Goal: Task Accomplishment & Management: Manage account settings

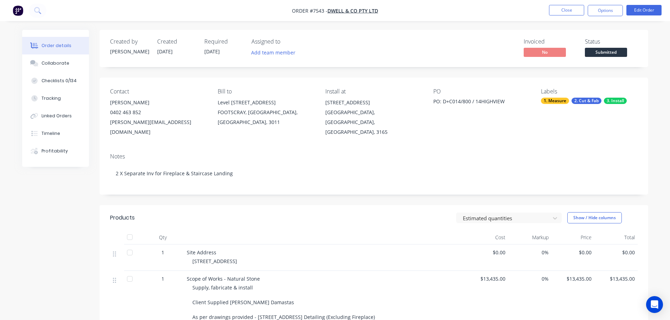
scroll to position [105, 0]
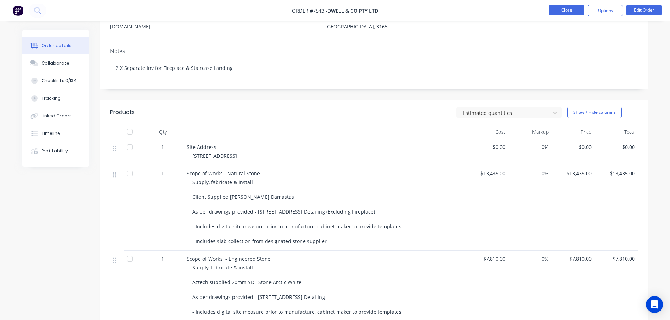
click at [579, 10] on button "Close" at bounding box center [566, 10] width 35 height 11
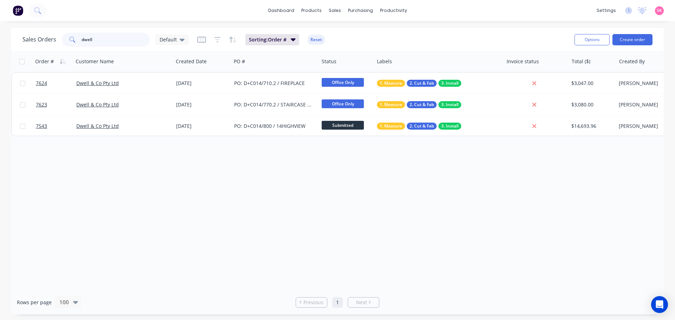
drag, startPoint x: 96, startPoint y: 43, endPoint x: 36, endPoint y: 49, distance: 60.4
click at [44, 48] on div "Sales Orders dwell Default Sorting: Order # Reset Options Create order" at bounding box center [337, 39] width 653 height 23
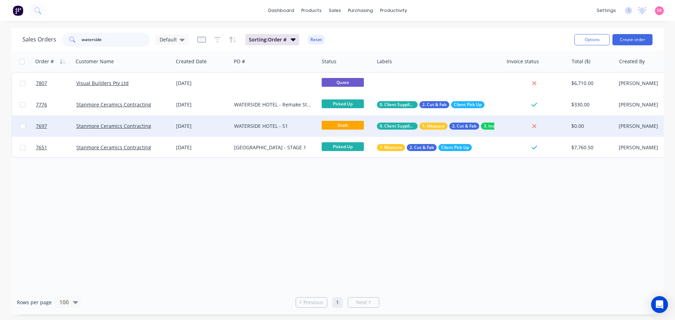
type input "waterside"
click at [261, 128] on div "WATERSIDE HOTEL - S1" at bounding box center [273, 126] width 78 height 7
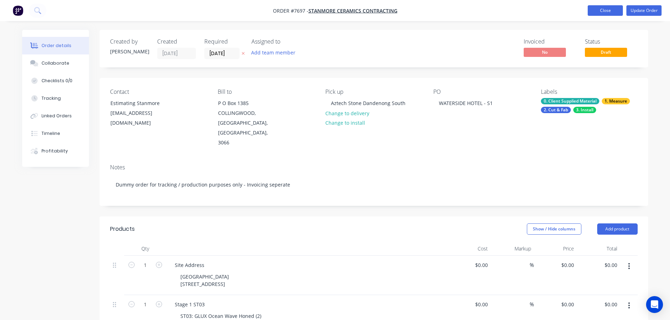
click at [601, 11] on button "Close" at bounding box center [605, 10] width 35 height 11
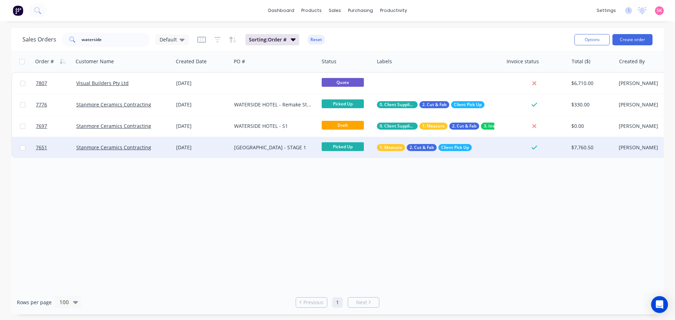
click at [278, 148] on div "[GEOGRAPHIC_DATA] - STAGE 1" at bounding box center [273, 147] width 78 height 7
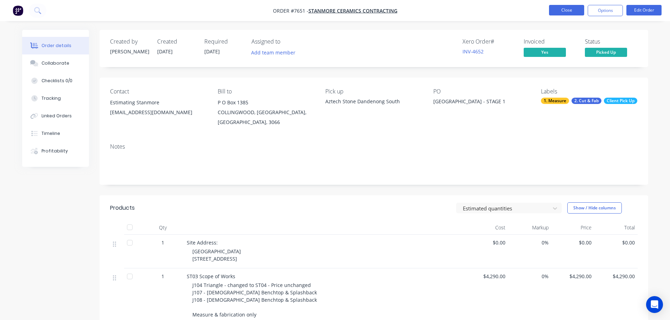
click at [557, 11] on button "Close" at bounding box center [566, 10] width 35 height 11
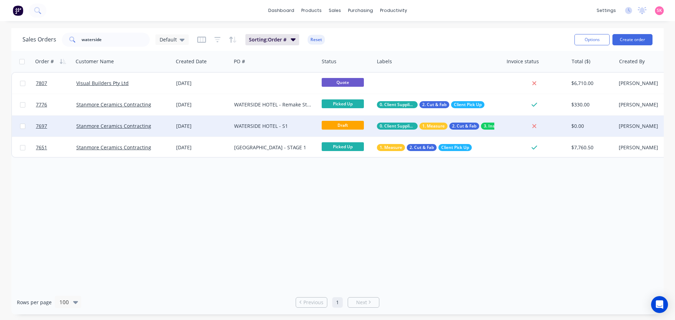
click at [246, 125] on div "WATERSIDE HOTEL - S1" at bounding box center [273, 126] width 78 height 7
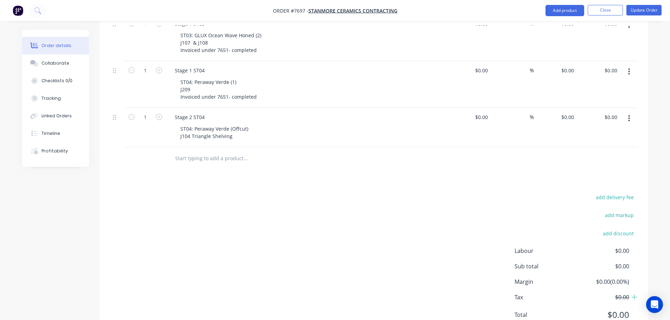
scroll to position [281, 0]
drag, startPoint x: 257, startPoint y: 77, endPoint x: 124, endPoint y: 76, distance: 132.2
click at [124, 76] on div "1 Stage 1 ST04 ST04: Peraway Verde (1) J209 Invoiced under 7651- completed $0.0…" at bounding box center [373, 84] width 527 height 47
copy div "Invoiced under 7651- completed"
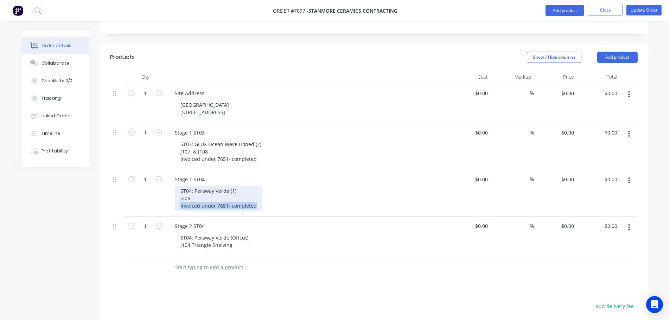
scroll to position [70, 0]
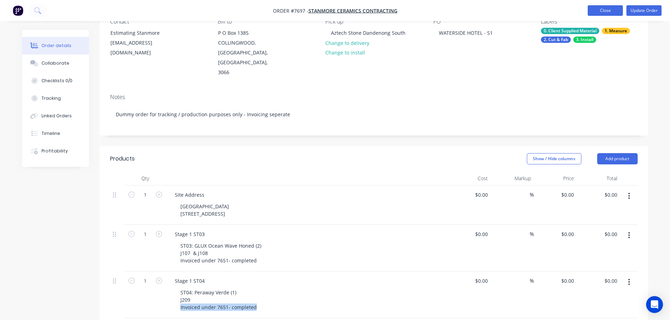
click at [607, 7] on button "Close" at bounding box center [605, 10] width 35 height 11
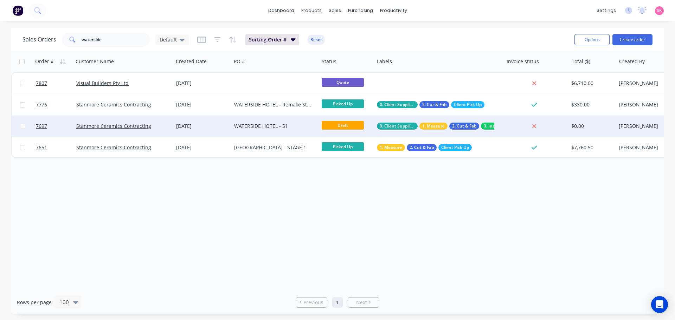
click at [243, 124] on div "WATERSIDE HOTEL - S1" at bounding box center [273, 126] width 78 height 7
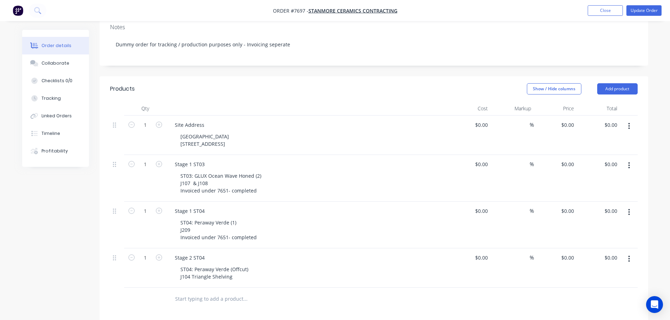
scroll to position [246, 0]
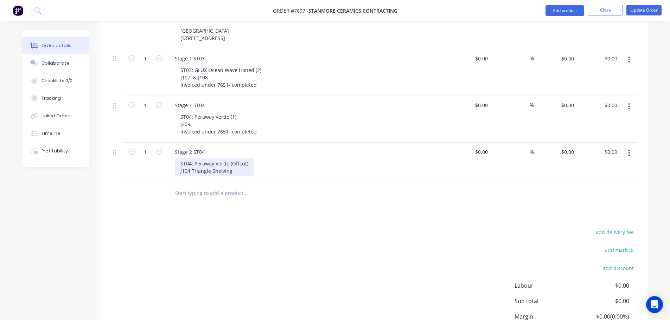
click at [234, 159] on div "ST04: Peraway Verde (Offcut) J104 Triangle Shelving" at bounding box center [214, 168] width 79 height 18
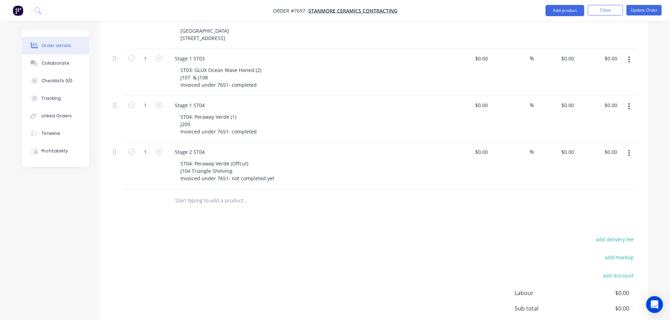
click at [301, 199] on div "Products Show / Hide columns Add product Qty Cost Markup Price Total 1 Site Add…" at bounding box center [374, 175] width 549 height 411
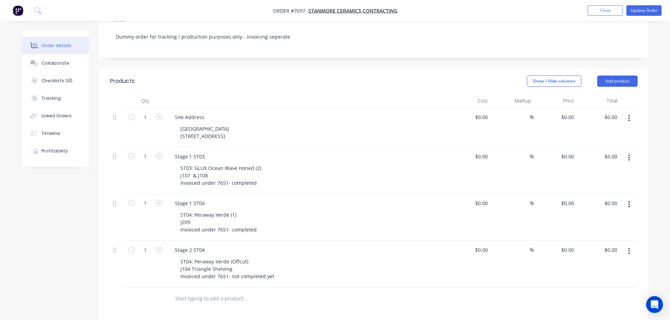
scroll to position [35, 0]
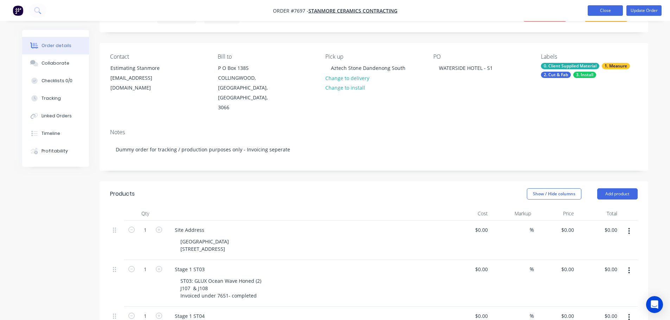
click at [596, 11] on button "Close" at bounding box center [605, 10] width 35 height 11
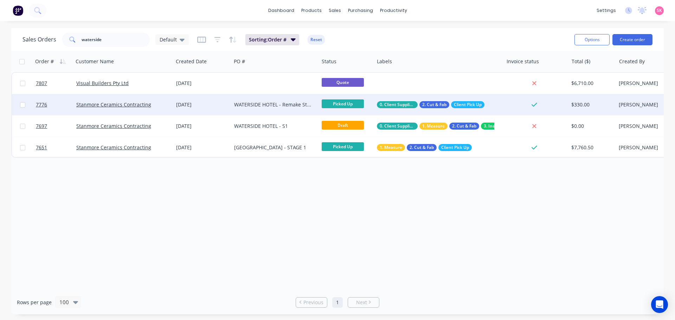
click at [252, 102] on div "WATERSIDE HOTEL - Remake Strips" at bounding box center [273, 104] width 78 height 7
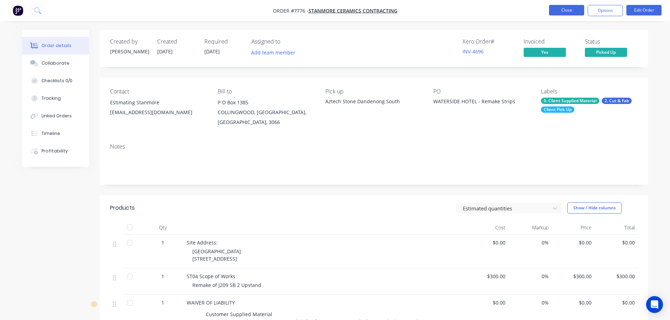
click at [574, 10] on button "Close" at bounding box center [566, 10] width 35 height 11
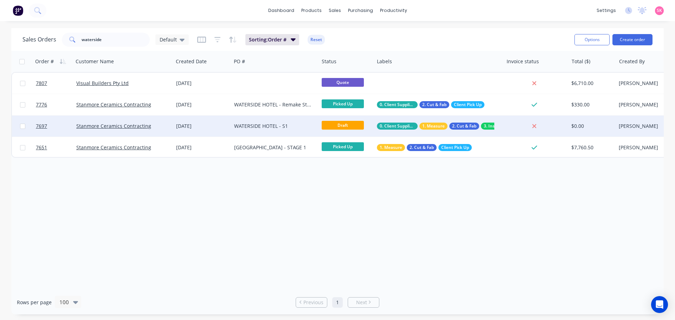
click at [262, 124] on div "WATERSIDE HOTEL - S1" at bounding box center [273, 126] width 78 height 7
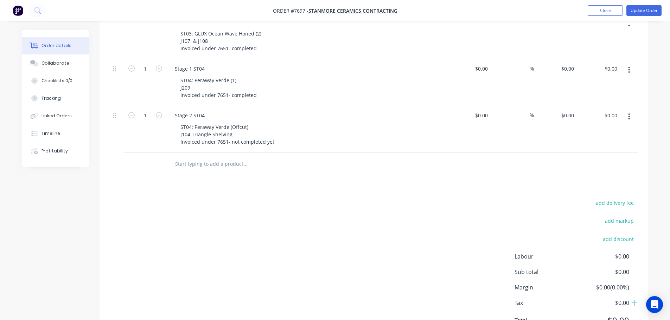
scroll to position [298, 0]
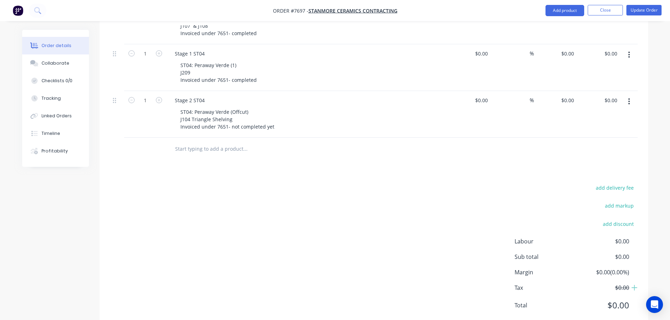
click at [220, 142] on input "text" at bounding box center [245, 149] width 141 height 14
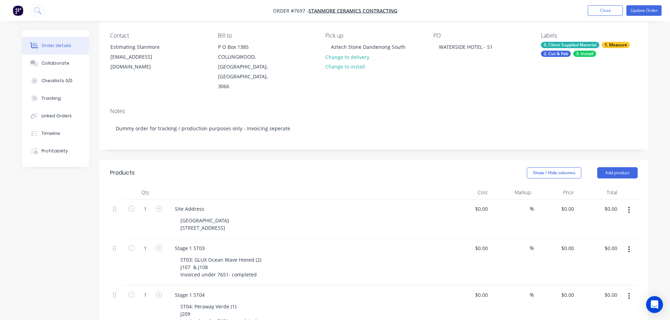
scroll to position [157, 0]
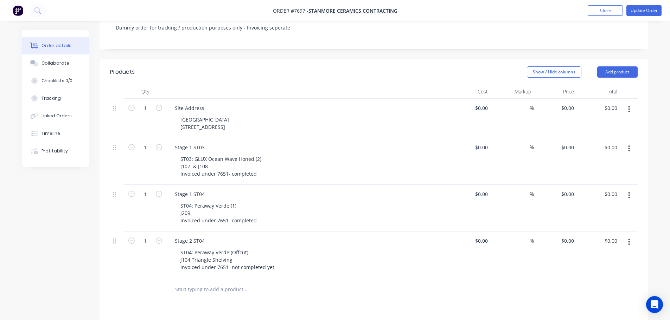
click at [243, 283] on input "text" at bounding box center [245, 290] width 141 height 14
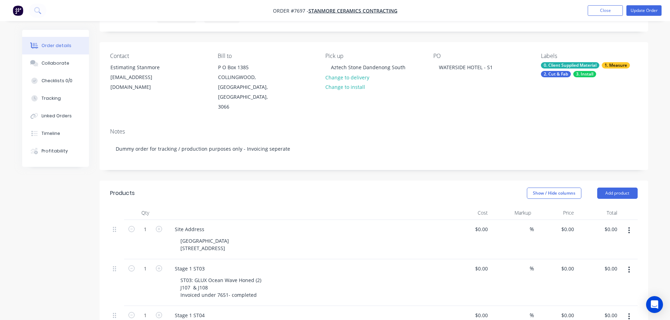
scroll to position [0, 0]
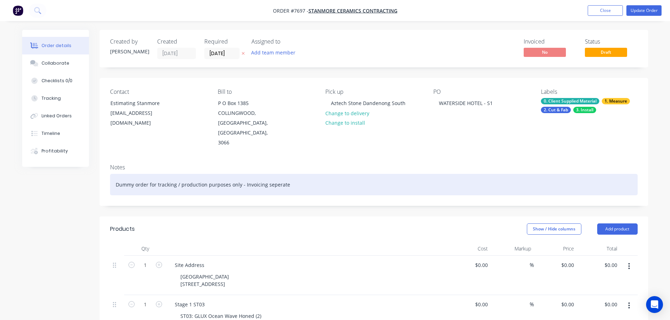
click at [303, 174] on div "Dummy order for tracking / production purposes only - Invoicing seperate" at bounding box center [373, 184] width 527 height 21
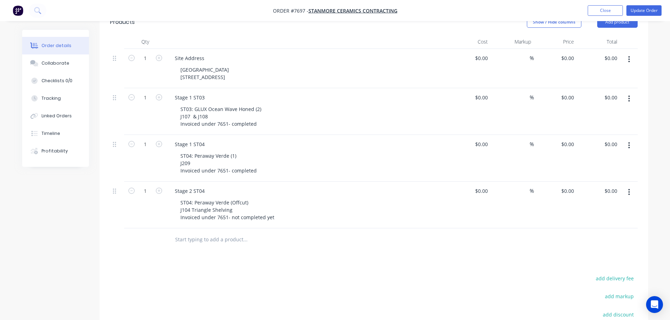
scroll to position [246, 0]
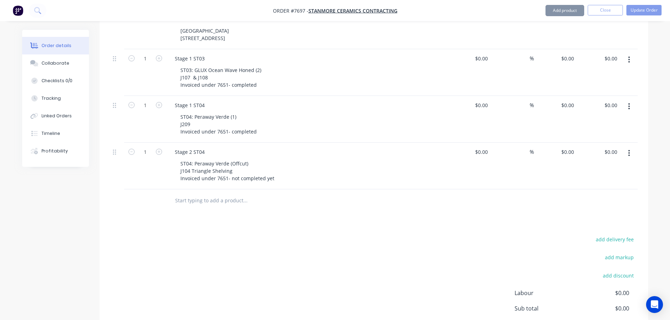
click at [233, 194] on input "text" at bounding box center [245, 201] width 141 height 14
click at [199, 194] on input "text" at bounding box center [245, 201] width 141 height 14
drag, startPoint x: 192, startPoint y: 131, endPoint x: 130, endPoint y: 130, distance: 61.9
click at [130, 143] on div "1 Stage 2 ST04 ST04: Peraway Verde (Offcut) J104 Triangle Shelving Invoiced und…" at bounding box center [373, 166] width 527 height 47
drag, startPoint x: 229, startPoint y: 153, endPoint x: 172, endPoint y: 152, distance: 56.6
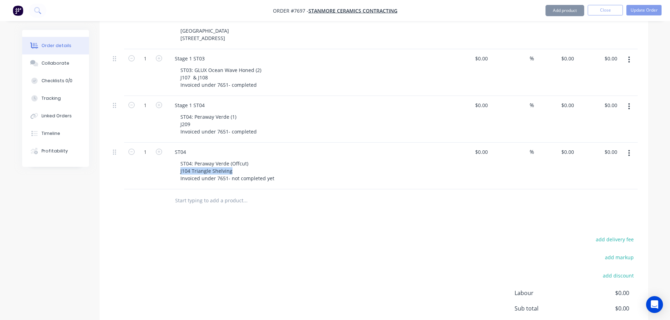
click at [172, 152] on div "ST04 ST04: Peraway Verde (Offcut) J104 Triangle Shelving Invoiced under 7651- n…" at bounding box center [306, 166] width 281 height 47
copy div "J104 Triangle Shelving"
drag, startPoint x: 187, startPoint y: 132, endPoint x: 154, endPoint y: 132, distance: 33.1
click at [154, 143] on div "1 ST04 ST04: Peraway Verde (Offcut) J104 Triangle Shelving Invoiced under 7651-…" at bounding box center [373, 166] width 527 height 47
click at [252, 195] on div "Products Show / Hide columns Add product Qty Cost Markup Price Total 1 Site Add…" at bounding box center [374, 175] width 549 height 411
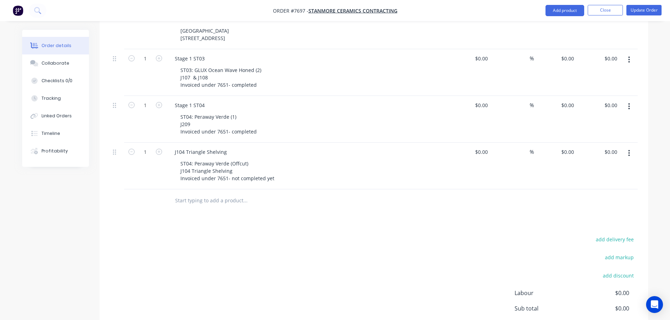
click at [213, 194] on input "text" at bounding box center [245, 201] width 141 height 14
type input "E"
type input "P"
type input "Extra Pieces - Client Request"
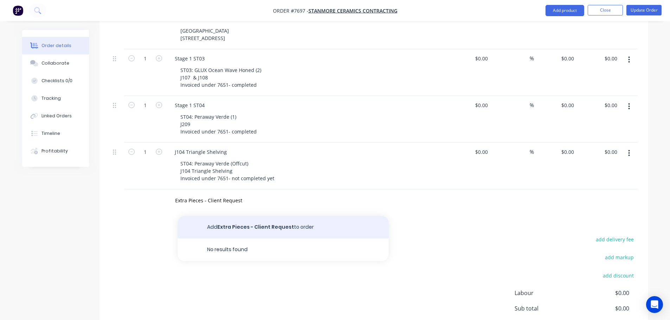
click at [249, 216] on button "Add Extra Pieces - Client Request to order" at bounding box center [283, 227] width 211 height 23
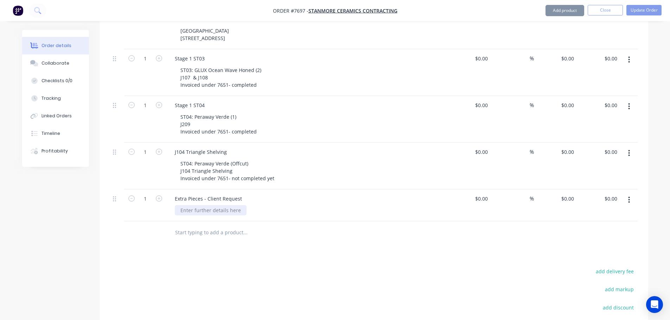
click at [212, 205] on div at bounding box center [211, 210] width 72 height 10
paste div
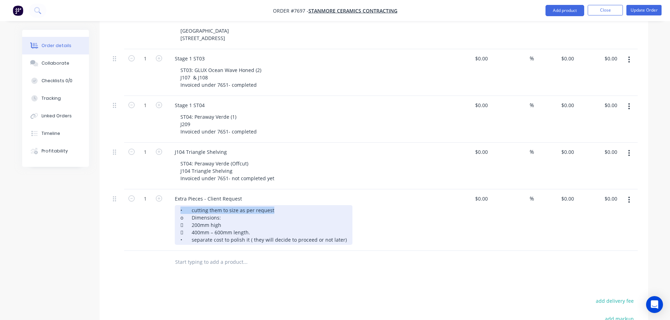
drag, startPoint x: 172, startPoint y: 189, endPoint x: 136, endPoint y: 189, distance: 35.2
click at [138, 190] on div "1 Extra Pieces - Client Request • cutting them to size as per request o Dimensi…" at bounding box center [373, 221] width 527 height 62
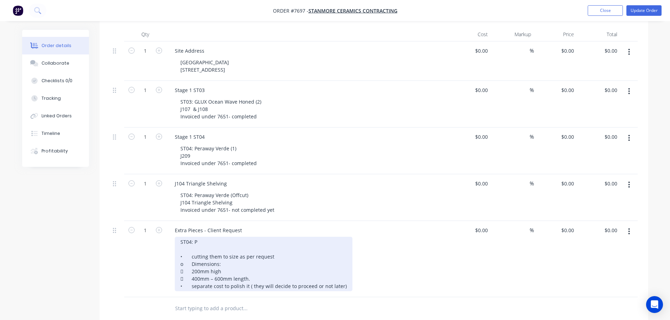
scroll to position [141, 0]
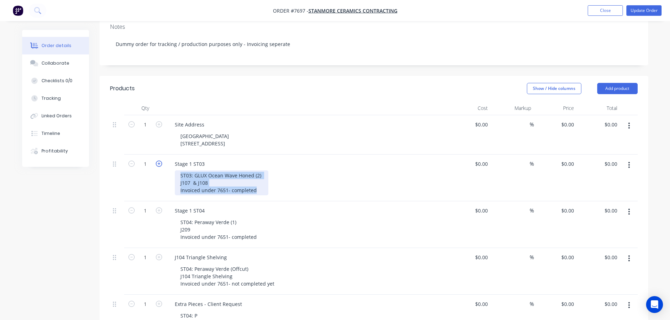
drag, startPoint x: 258, startPoint y: 169, endPoint x: 159, endPoint y: 146, distance: 101.7
click at [159, 155] on div "1 Stage 1 ST03 ST03: GLUX Ocean Wave Honed (2) J107 & J108 Invoiced under 7651-…" at bounding box center [373, 178] width 527 height 47
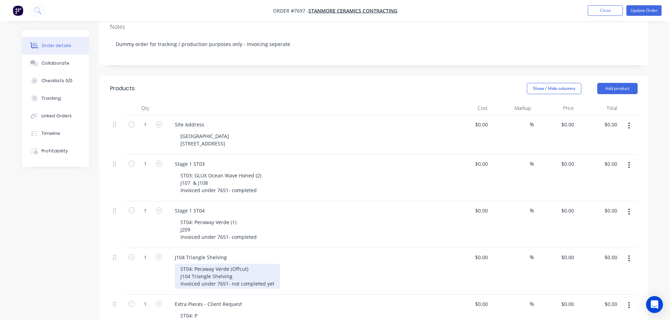
click at [264, 264] on div "ST04: Peraway Verde (Offcut) J104 Triangle Shelving Invoiced under 7651- not co…" at bounding box center [227, 276] width 105 height 25
drag, startPoint x: 272, startPoint y: 265, endPoint x: 181, endPoint y: 249, distance: 92.5
click at [180, 264] on div "ST04: Peraway Verde (Offcut) J104 Triangle Shelving Invoiced under 7651- not co…" at bounding box center [227, 276] width 105 height 25
click at [248, 264] on div "ST04: Peraway Verde (Offcut) J104 Triangle Shelving Invoiced under 7651- not co…" at bounding box center [227, 276] width 105 height 25
drag, startPoint x: 275, startPoint y: 263, endPoint x: 179, endPoint y: 246, distance: 97.9
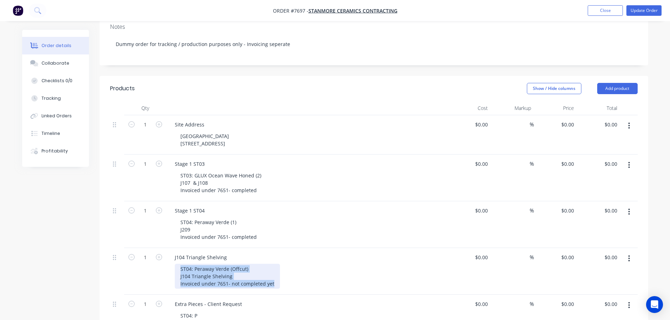
click at [179, 264] on div "ST04: Peraway Verde (Offcut) J104 Triangle Shelving Invoiced under 7651- not co…" at bounding box center [227, 276] width 105 height 25
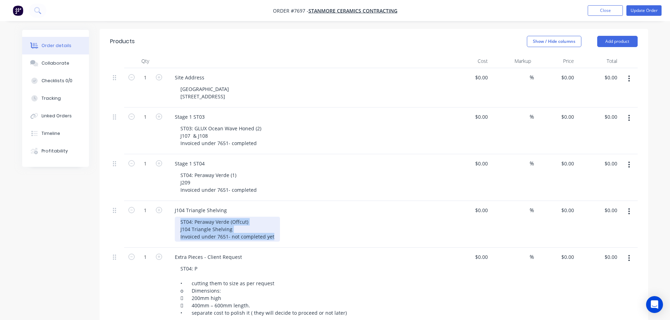
scroll to position [246, 0]
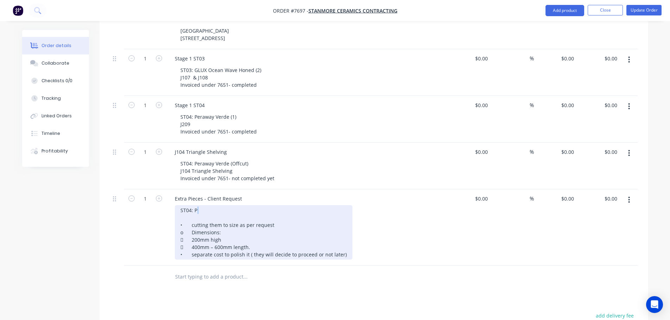
click at [216, 205] on div "ST04: P • cutting them to size as per request o Dimensions:  200mm high  400m…" at bounding box center [264, 232] width 178 height 54
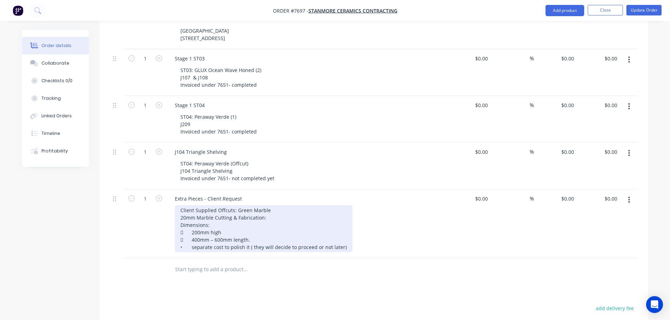
click at [189, 228] on div "Client Supplied Offcuts: Green Marble 20mm Marble Cutting & Fabrication: Dimens…" at bounding box center [264, 228] width 178 height 47
click at [266, 205] on div "Client Supplied Offcuts: Green Marble 20mm Marble Cutting & Fabrication: Dimens…" at bounding box center [264, 228] width 178 height 47
click at [257, 211] on div "Client Supplied Offcuts: Green Marble 20mm Marble Cutting & Fabrication: Dimens…" at bounding box center [264, 228] width 178 height 47
click at [267, 220] on div "Client Supplied Offcuts: Green Marble 20mm Marble Cutting & Fabrication: Dimens…" at bounding box center [264, 228] width 178 height 47
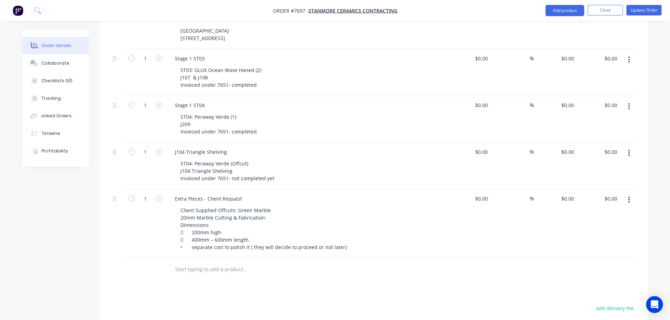
click at [394, 243] on div "Extra Pieces - Client Request Client Supplied Offcuts: Green Marble 20mm Marble…" at bounding box center [306, 224] width 281 height 69
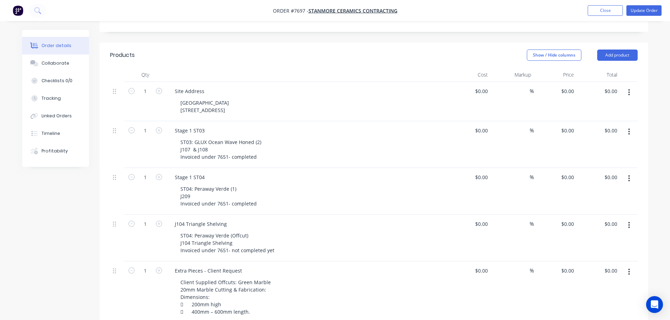
scroll to position [141, 0]
